Goal: Transaction & Acquisition: Download file/media

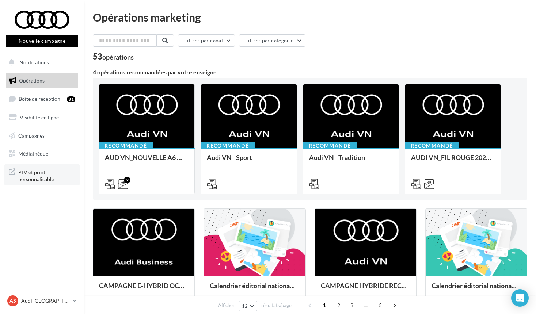
click at [36, 169] on span "PLV et print personnalisable" at bounding box center [46, 175] width 57 height 16
click at [46, 153] on span "Médiathèque" at bounding box center [33, 154] width 30 height 6
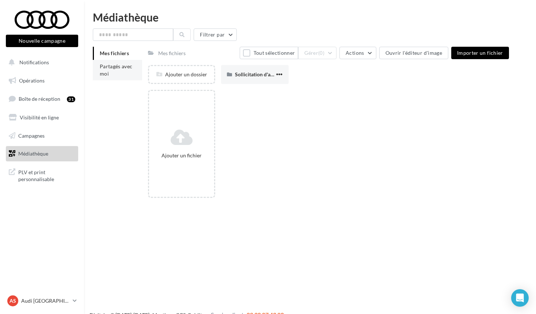
click at [116, 77] on li "Partagés avec moi" at bounding box center [117, 70] width 49 height 20
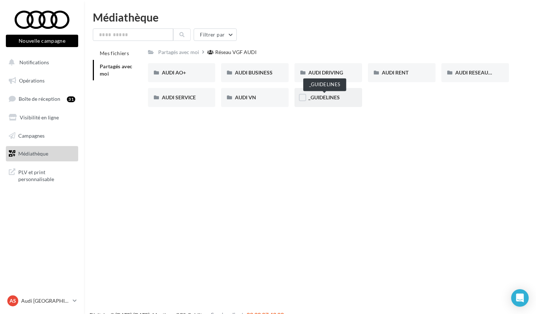
click at [327, 97] on span "_GUIDELINES" at bounding box center [323, 97] width 31 height 6
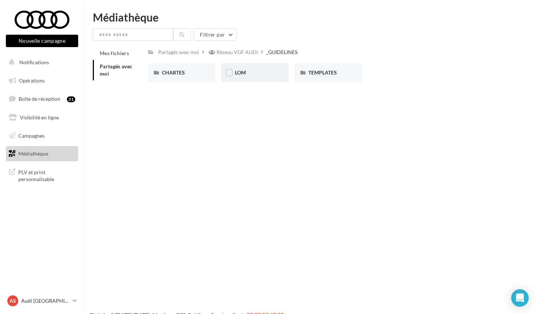
click at [254, 72] on div "LOM" at bounding box center [255, 72] width 40 height 7
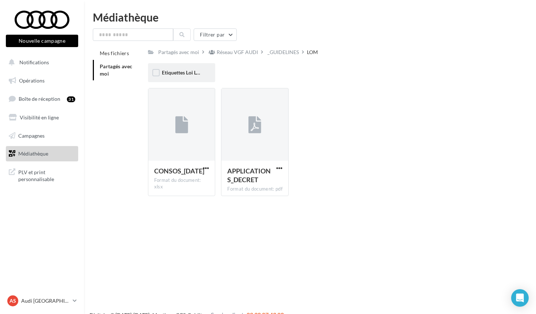
click at [186, 77] on div "Etiquettes Loi LOM" at bounding box center [182, 72] width 68 height 19
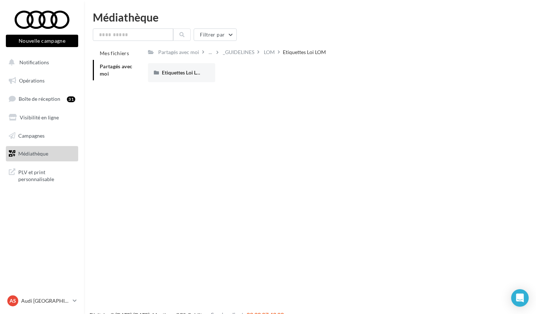
click at [186, 77] on div "Etiquettes Loi LOM" at bounding box center [182, 72] width 68 height 19
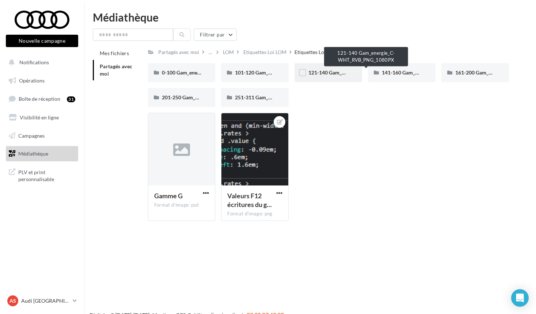
click at [320, 72] on span "121-140 Gam_energie_C-WHT_RVB_PNG_1080PX" at bounding box center [366, 72] width 116 height 6
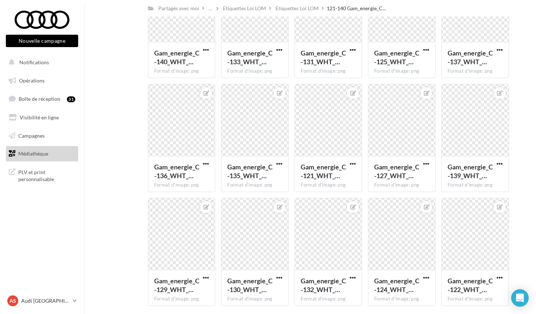
scroll to position [212, 0]
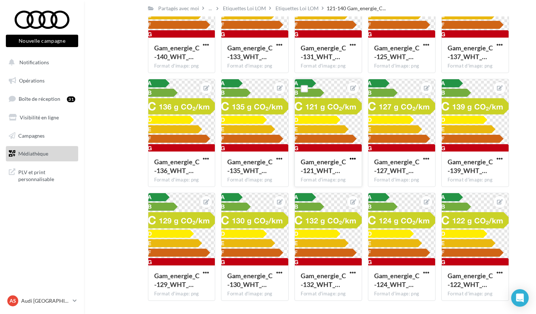
click at [354, 158] on span "button" at bounding box center [353, 159] width 6 height 6
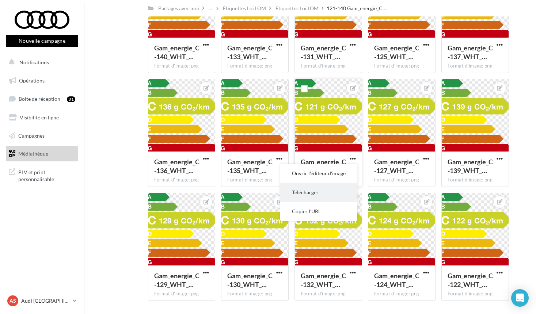
click at [338, 192] on button "Télécharger" at bounding box center [318, 192] width 77 height 19
